Goal: Entertainment & Leisure: Browse casually

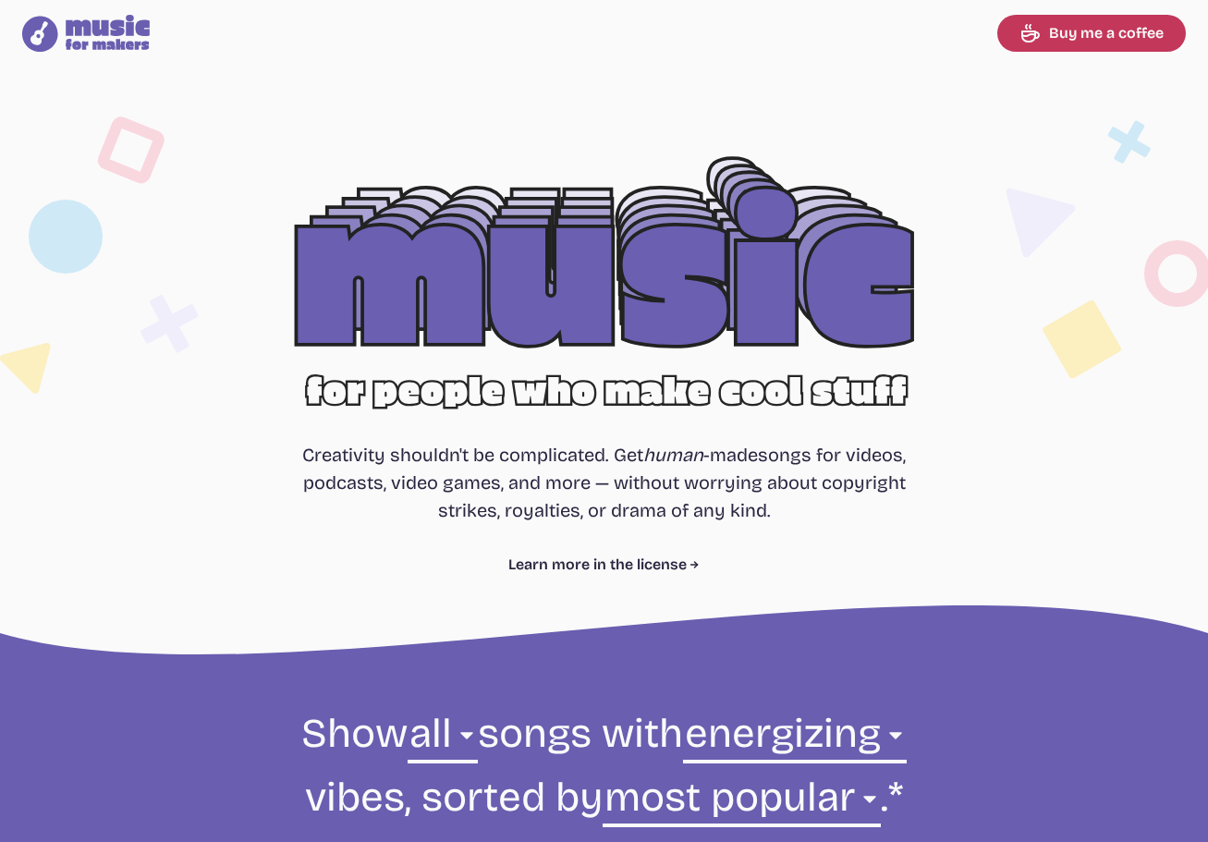
select select "energizing"
select select "most popular"
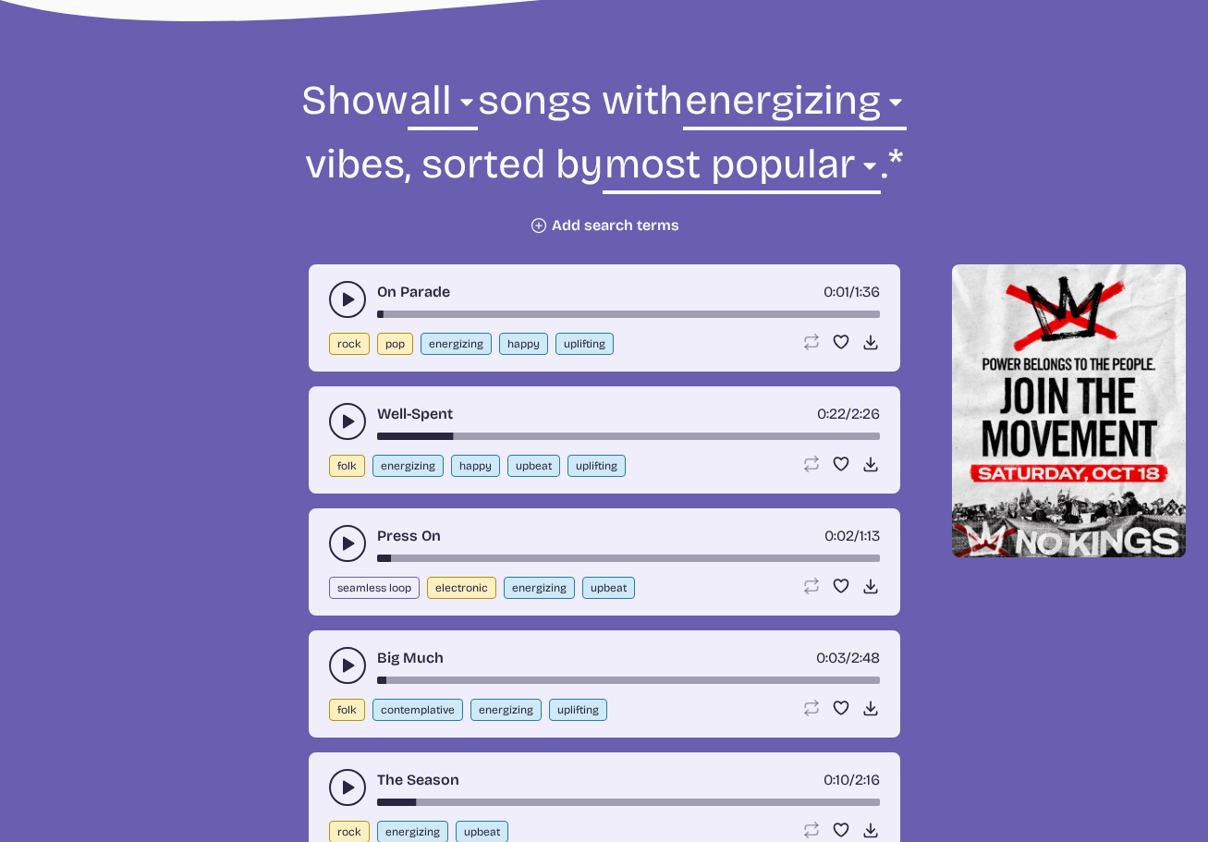
scroll to position [647, 0]
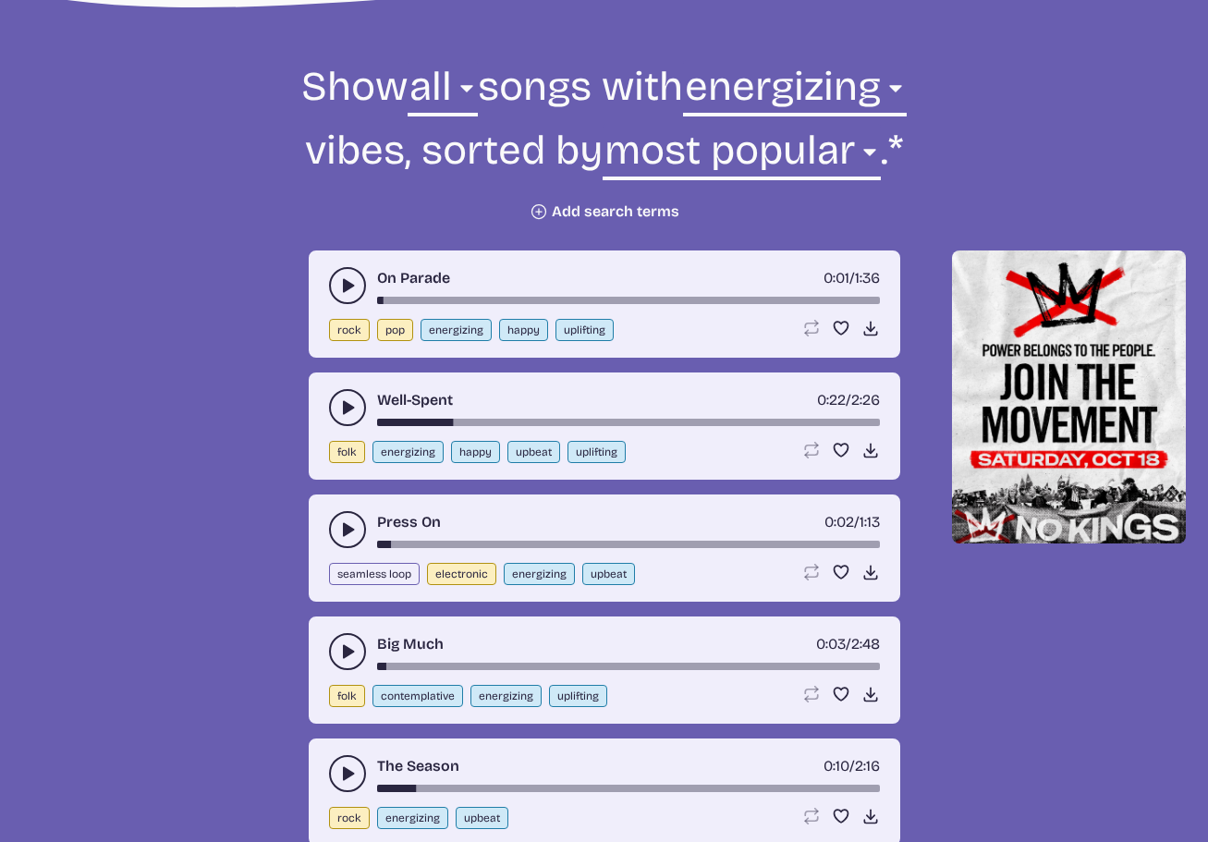
click at [343, 287] on use "play-pause toggle" at bounding box center [347, 285] width 18 height 18
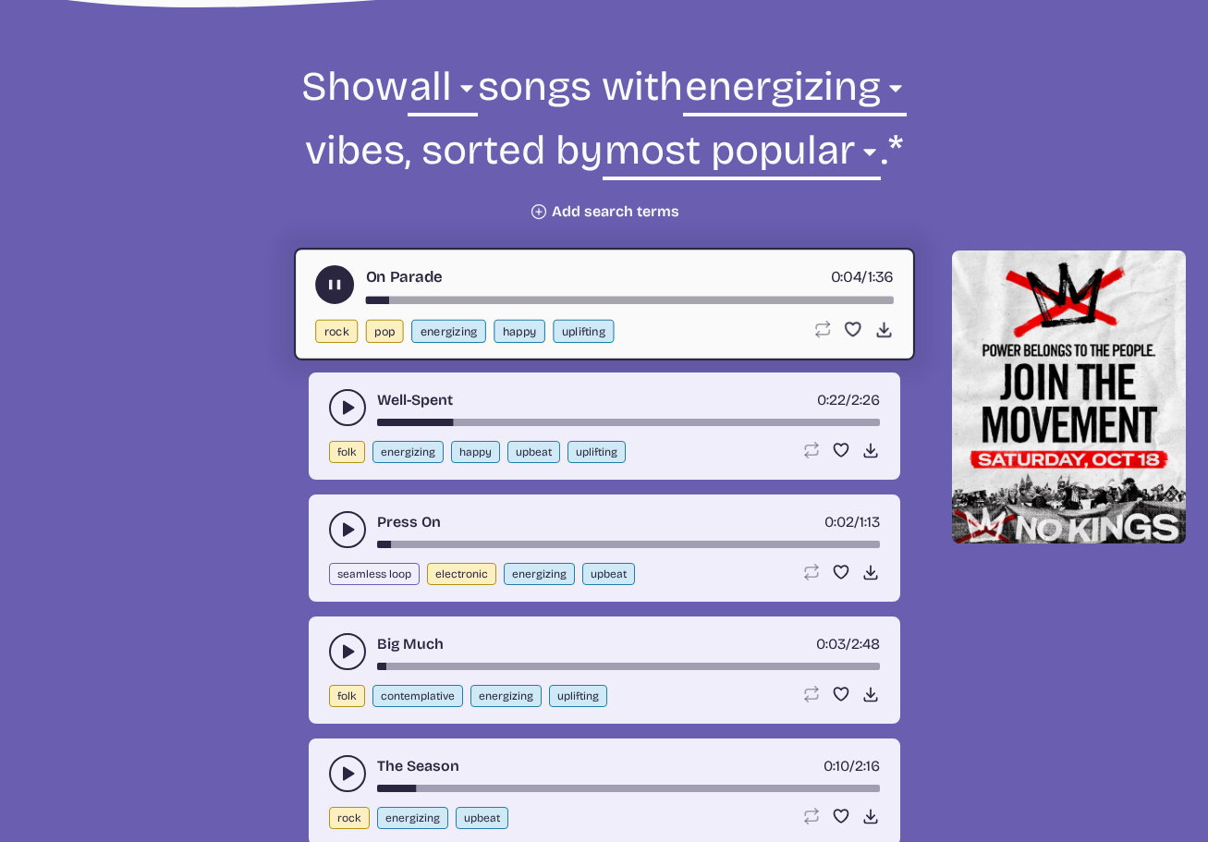
click at [329, 285] on use "play-pause toggle" at bounding box center [333, 284] width 19 height 19
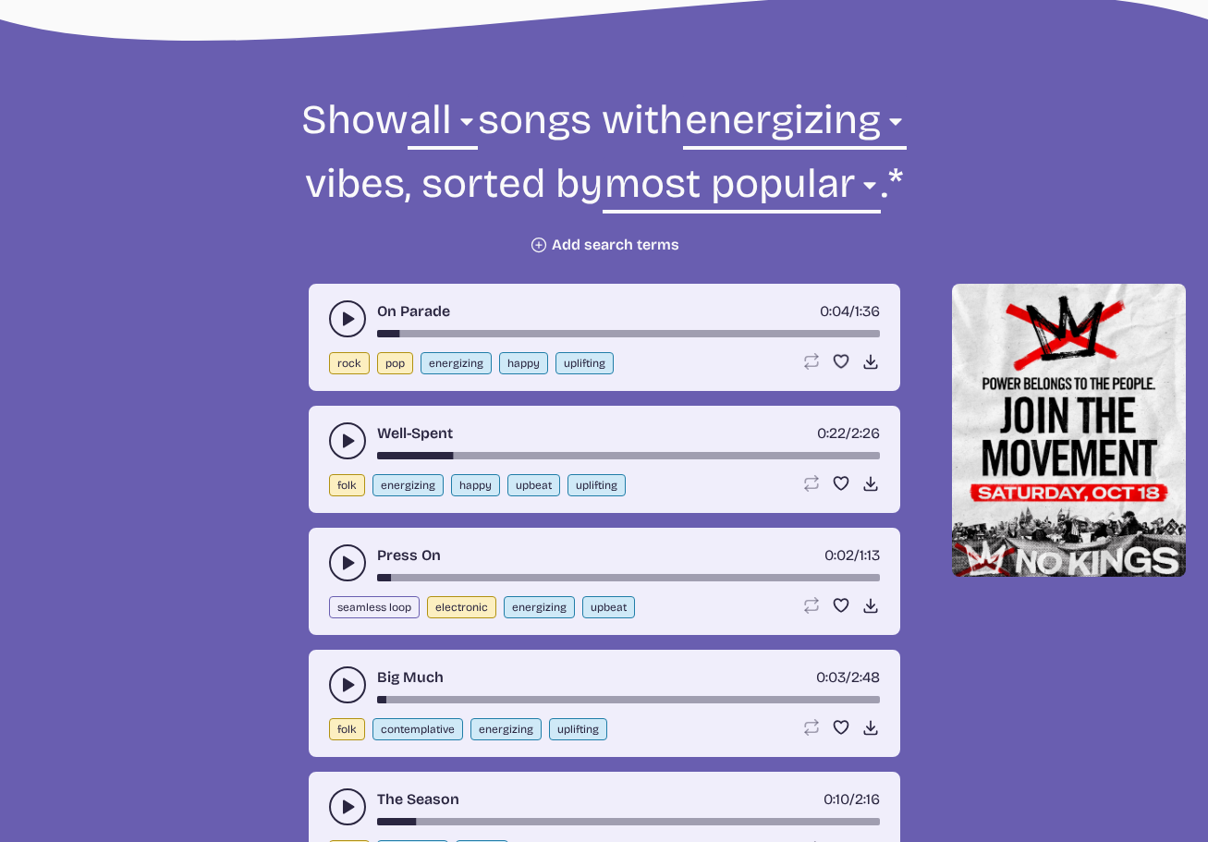
scroll to position [832, 0]
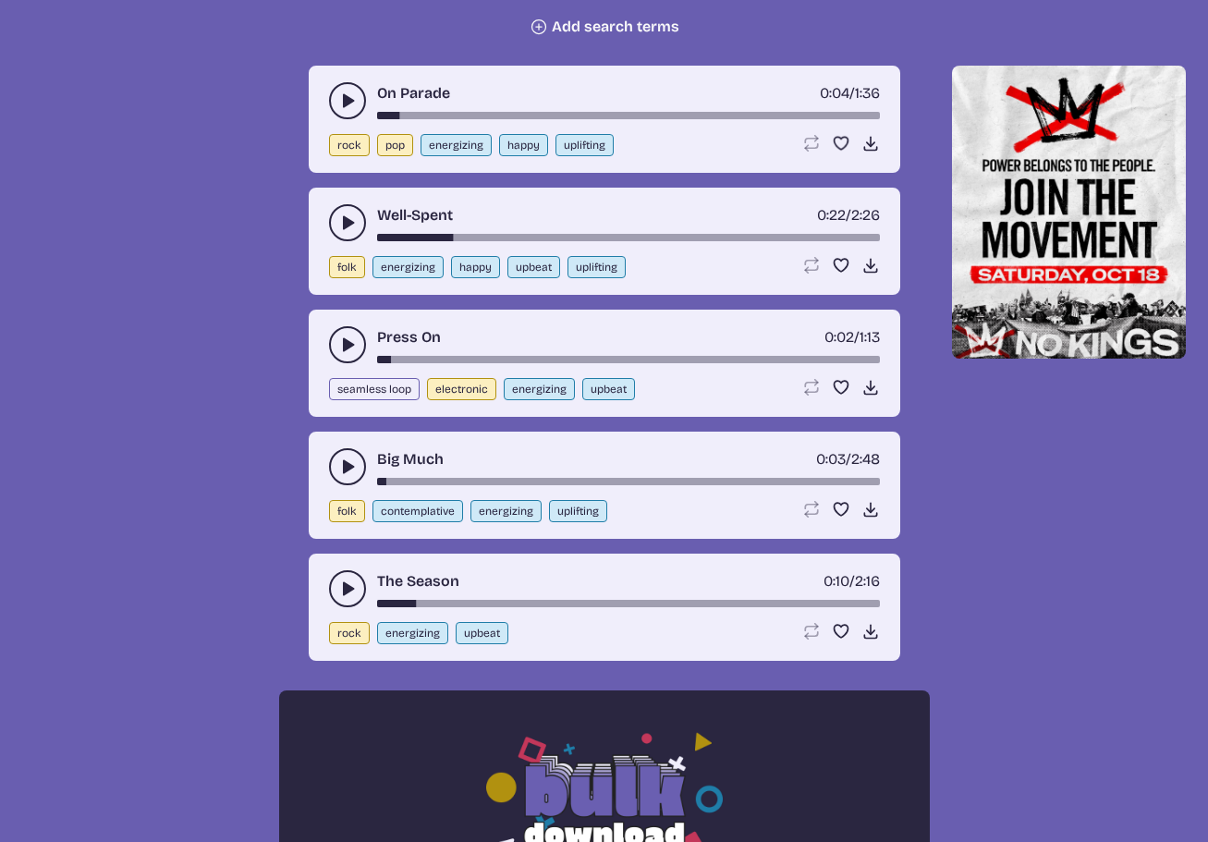
click at [344, 222] on use "play-pause toggle" at bounding box center [347, 223] width 18 height 18
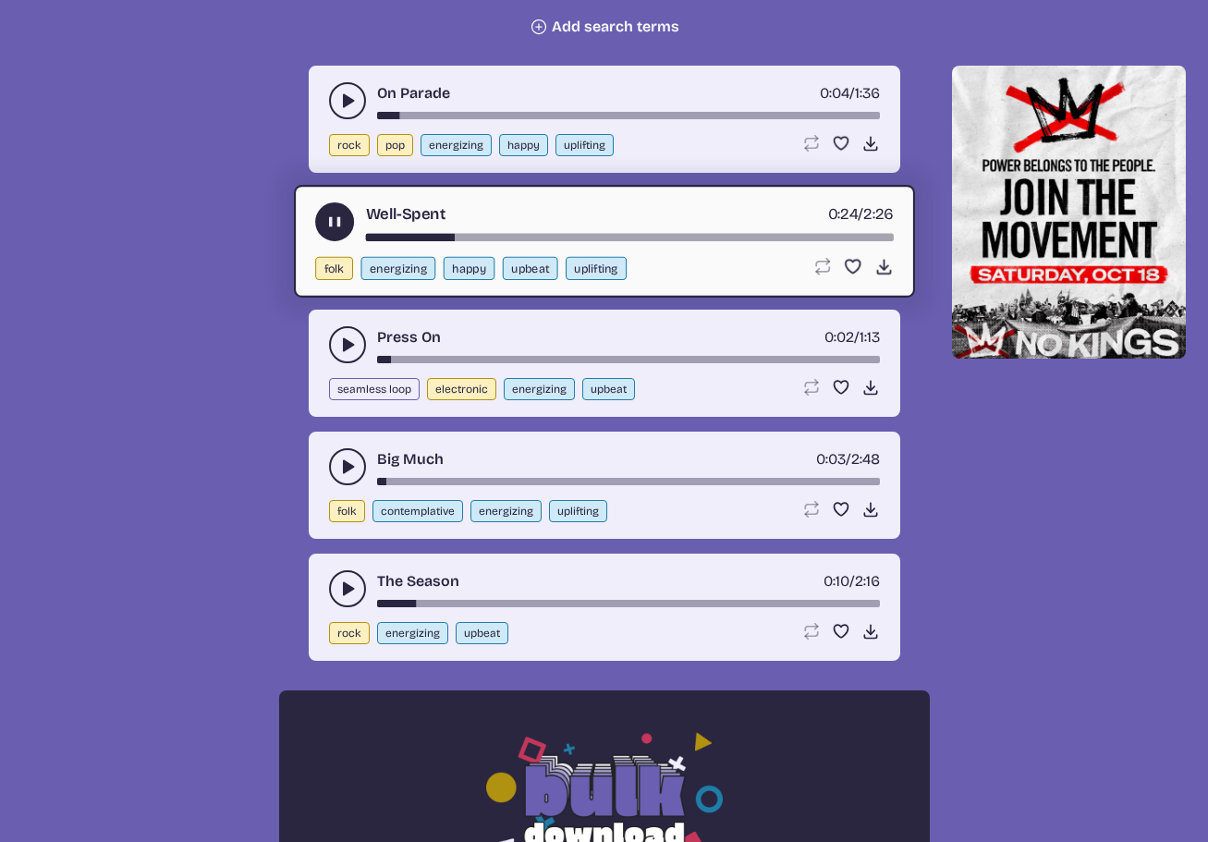
click at [332, 224] on use "play-pause toggle" at bounding box center [333, 222] width 19 height 19
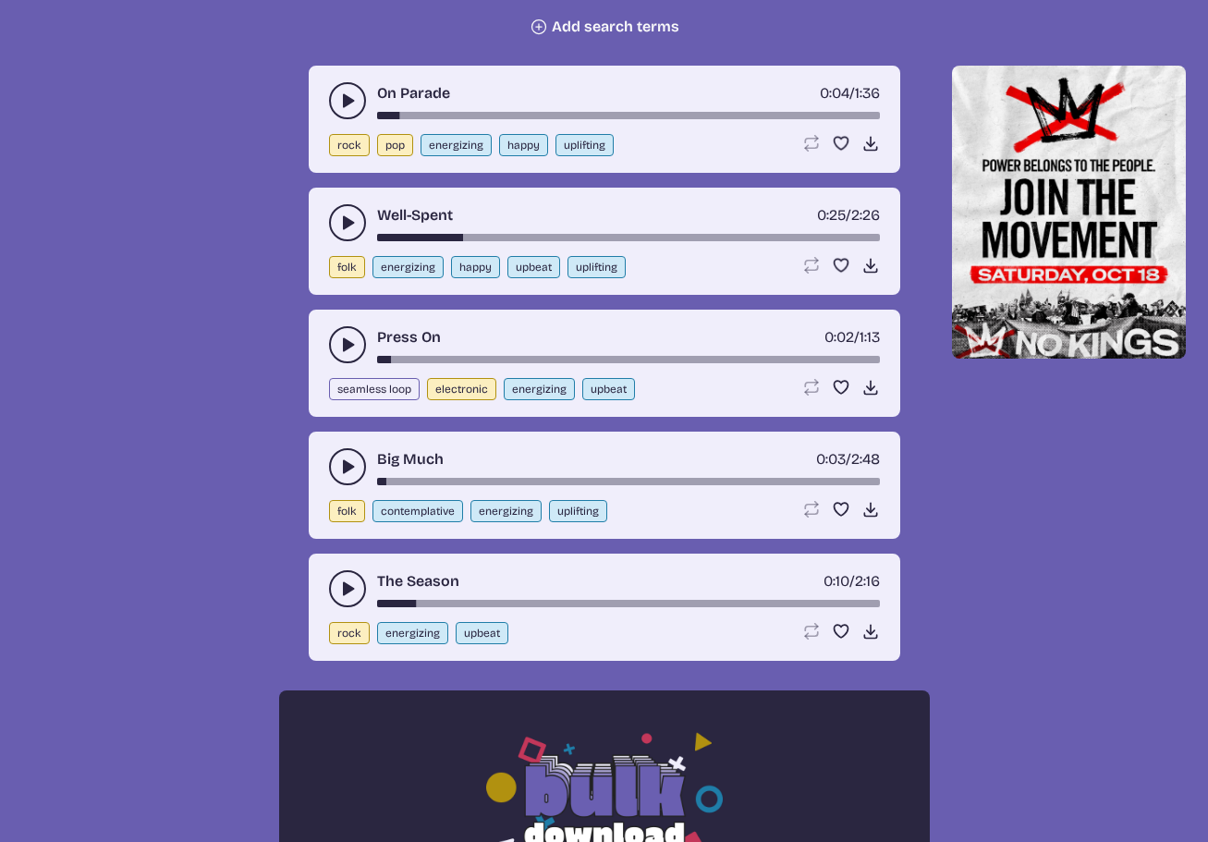
click at [343, 349] on use "play-pause toggle" at bounding box center [347, 345] width 18 height 18
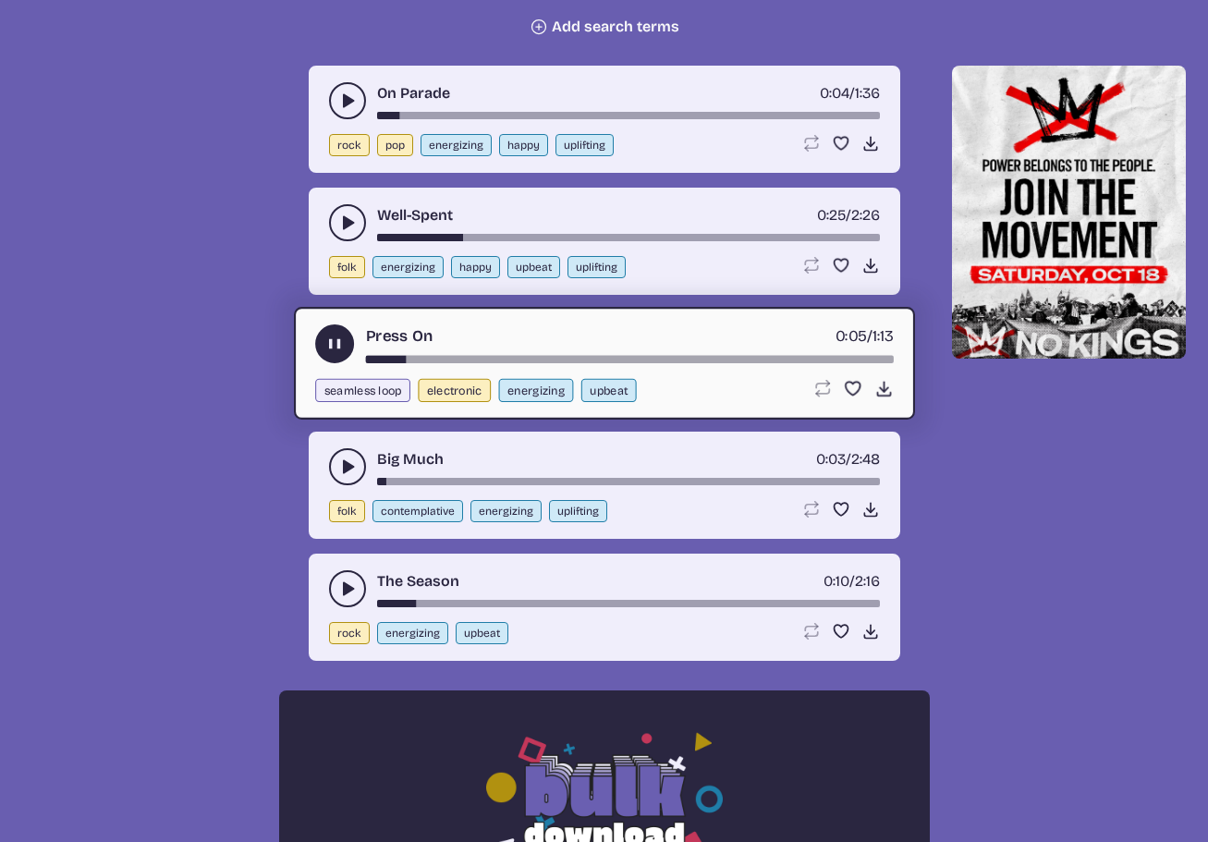
click at [330, 348] on use "play-pause toggle" at bounding box center [333, 344] width 19 height 19
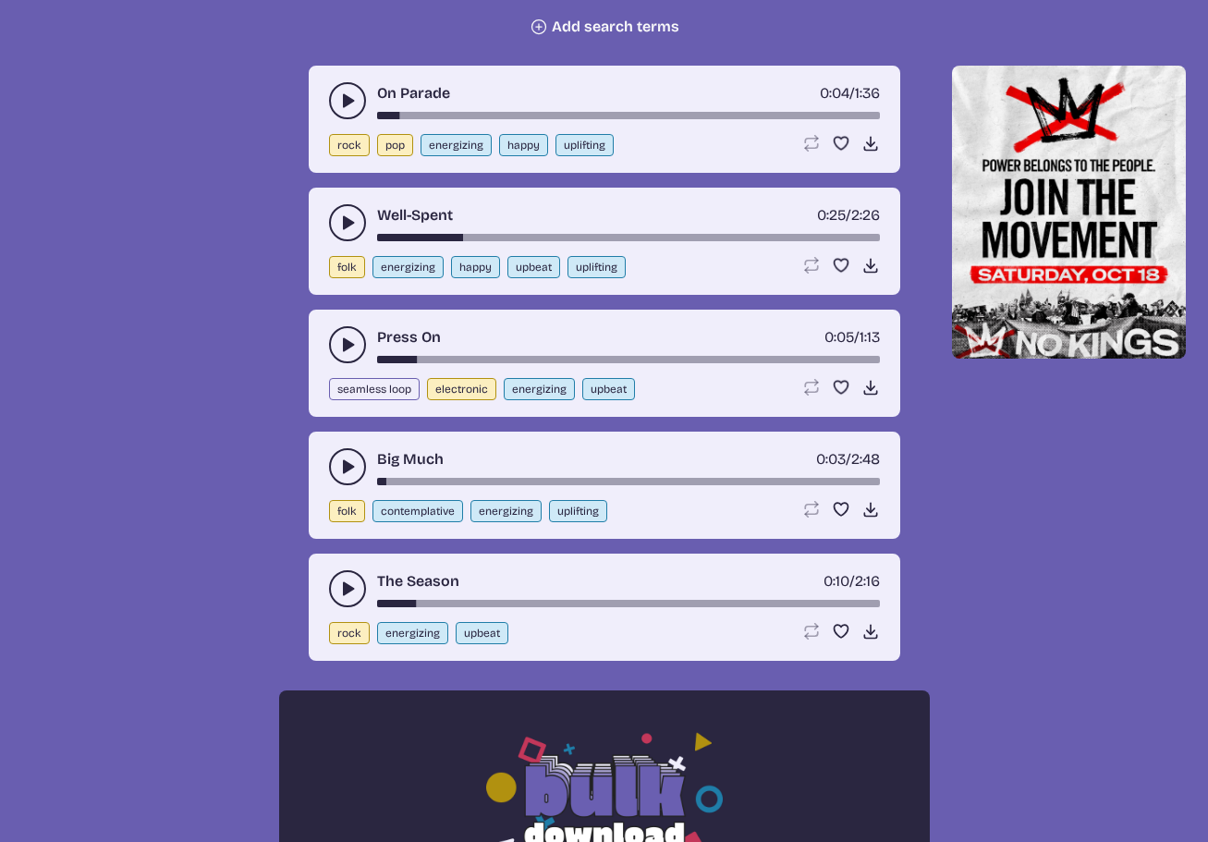
click at [336, 471] on button "play-pause toggle" at bounding box center [347, 466] width 37 height 37
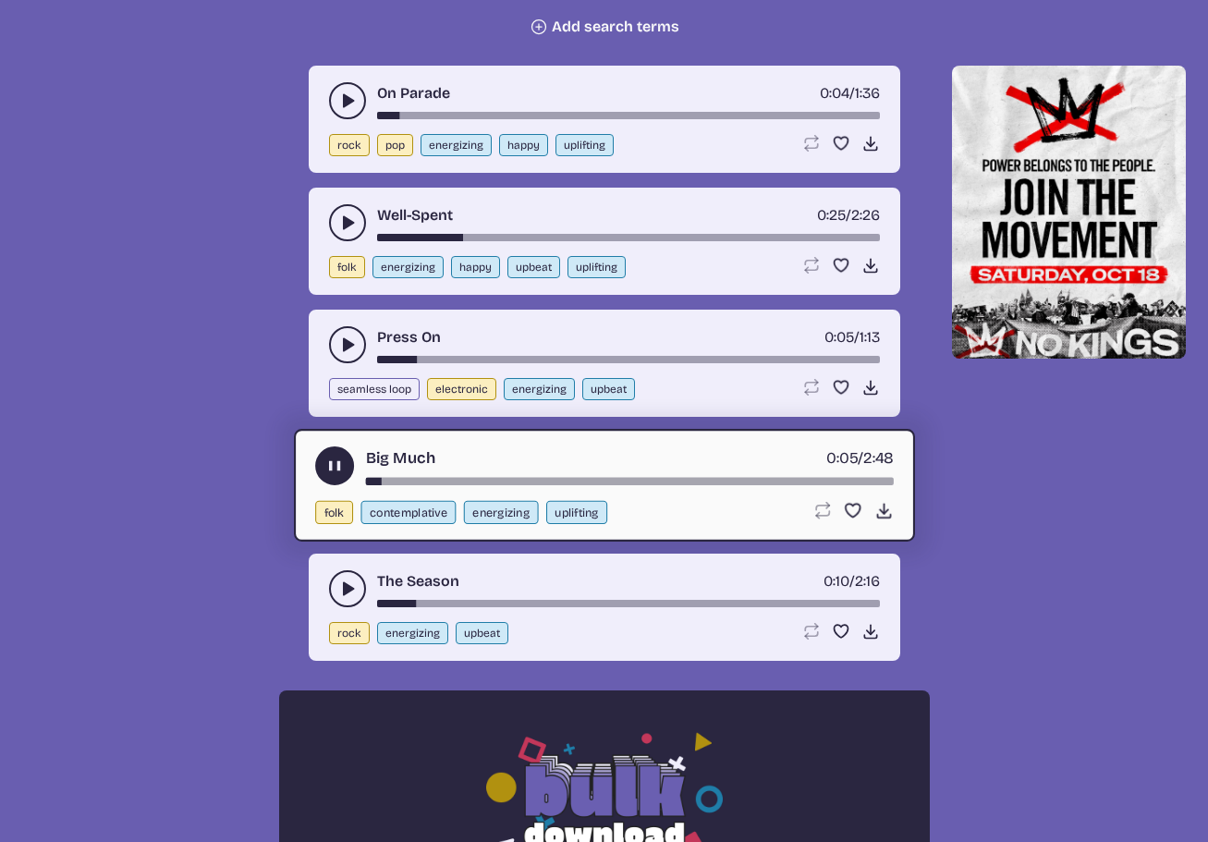
click at [336, 469] on use "play-pause toggle" at bounding box center [333, 466] width 19 height 19
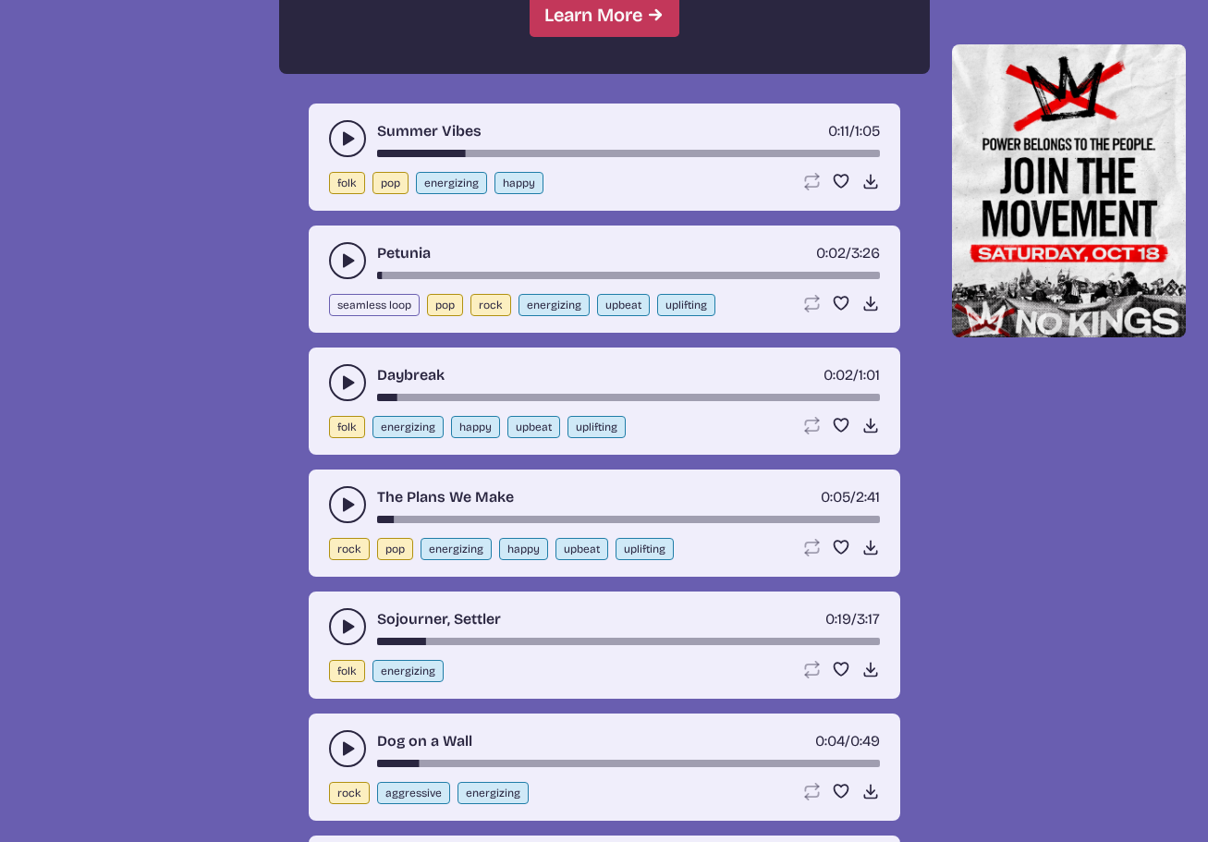
scroll to position [1941, 0]
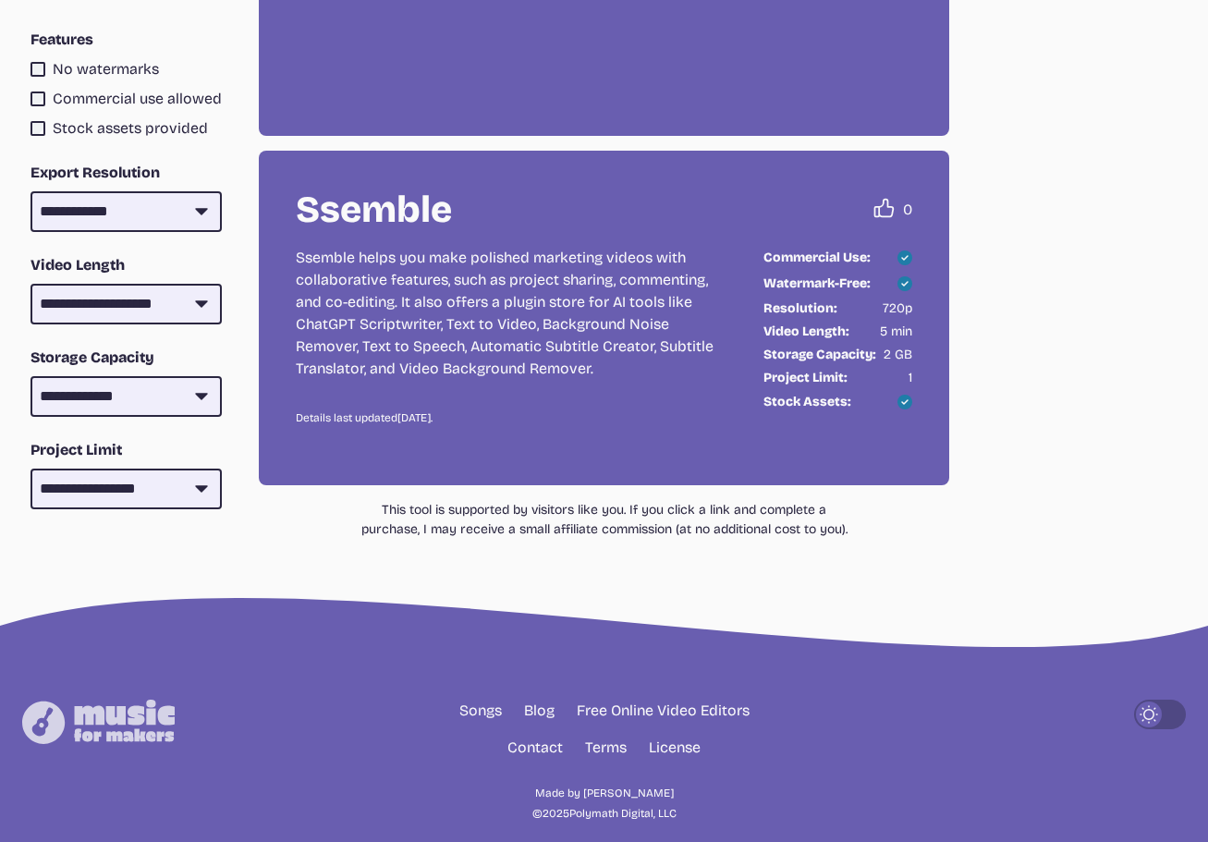
scroll to position [7196, 0]
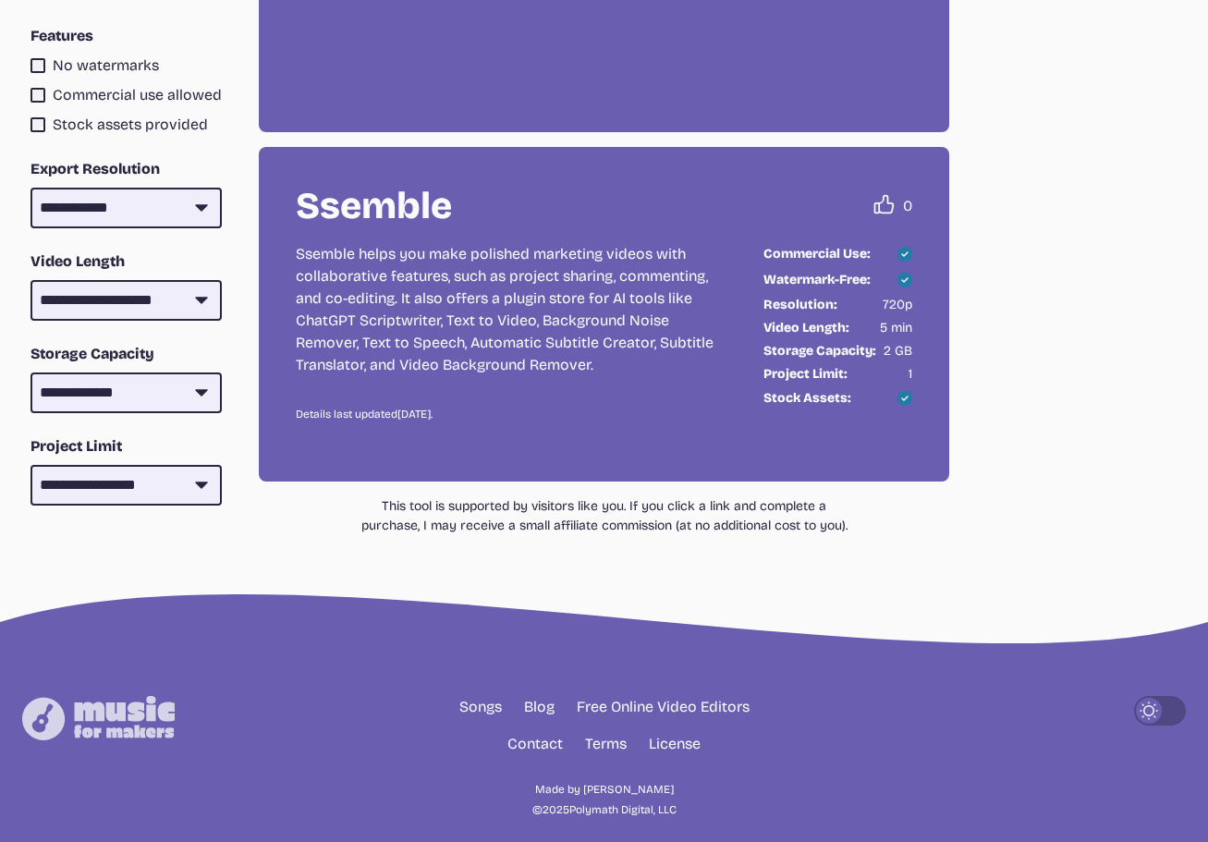
click at [105, 696] on img at bounding box center [98, 718] width 153 height 44
select select "most popular"
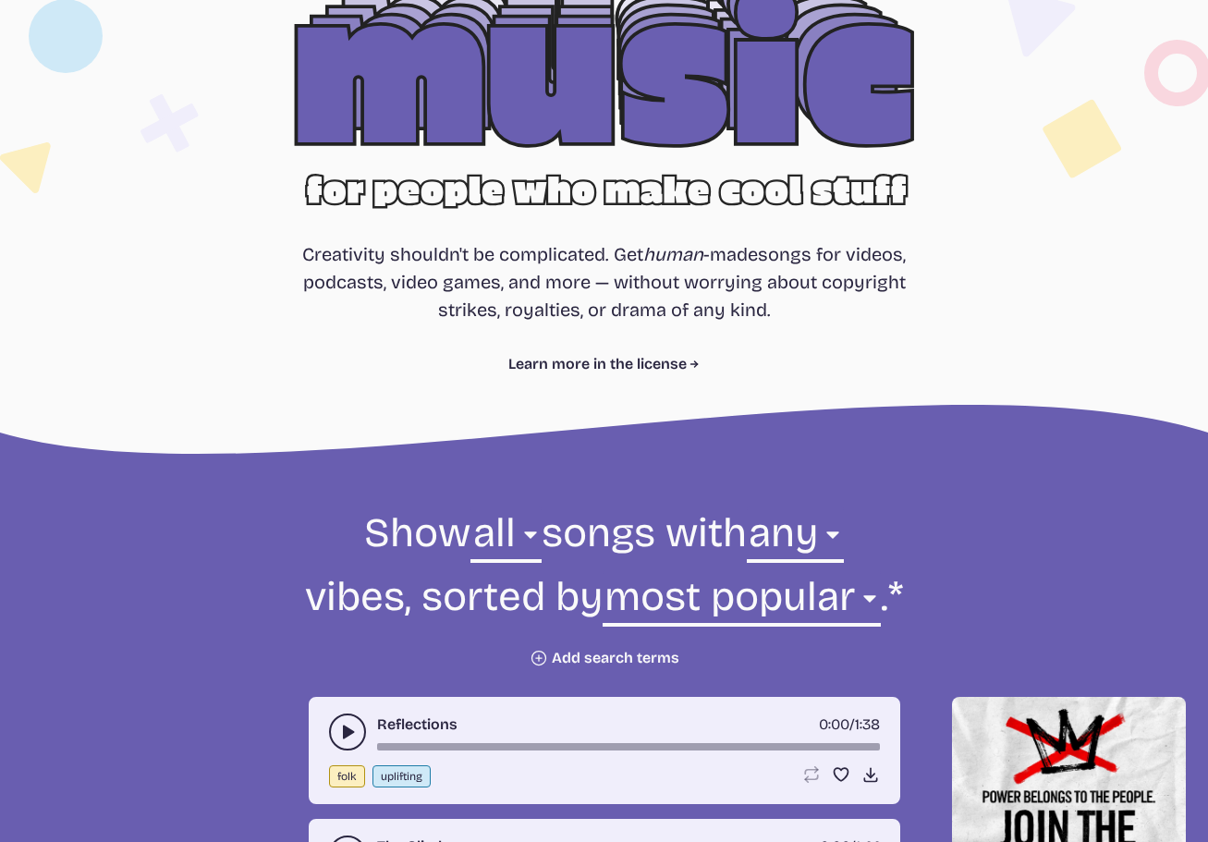
scroll to position [92, 0]
